Goal: Information Seeking & Learning: Learn about a topic

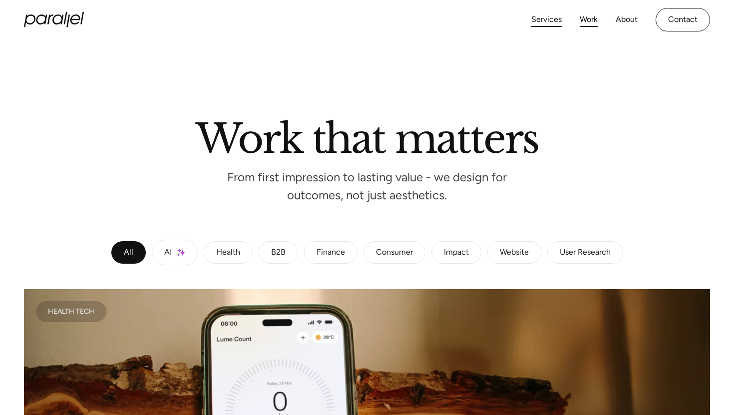
click at [554, 20] on link "Services" at bounding box center [546, 19] width 30 height 14
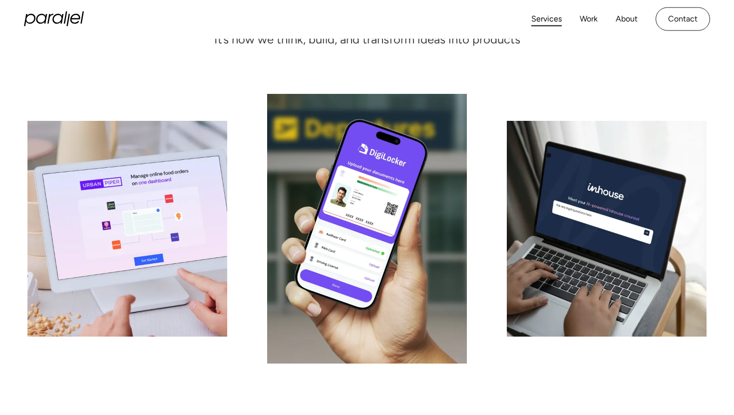
scroll to position [92, 0]
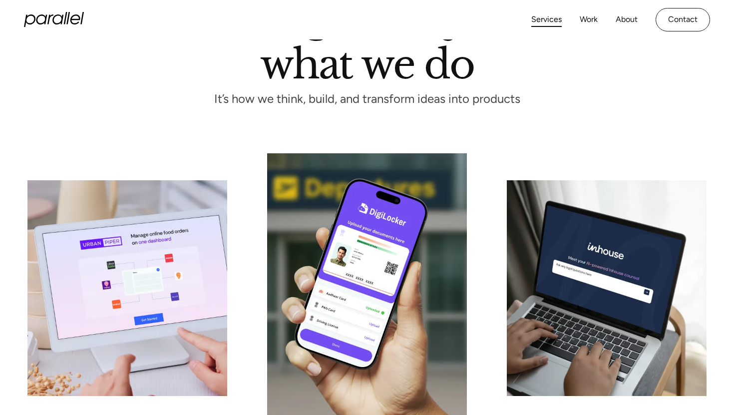
click at [61, 24] on icon "home" at bounding box center [57, 19] width 11 height 10
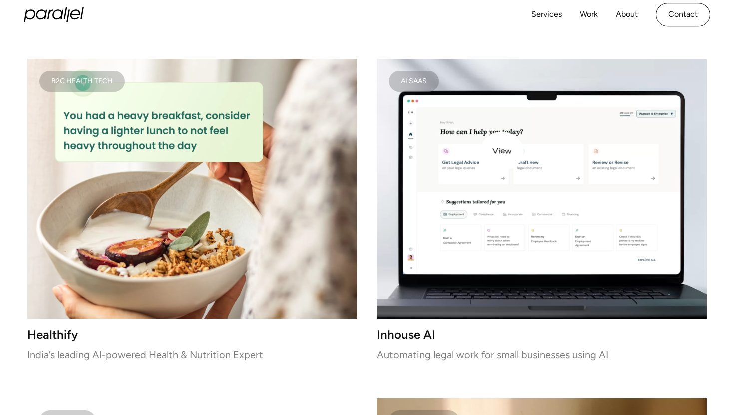
scroll to position [1331, 0]
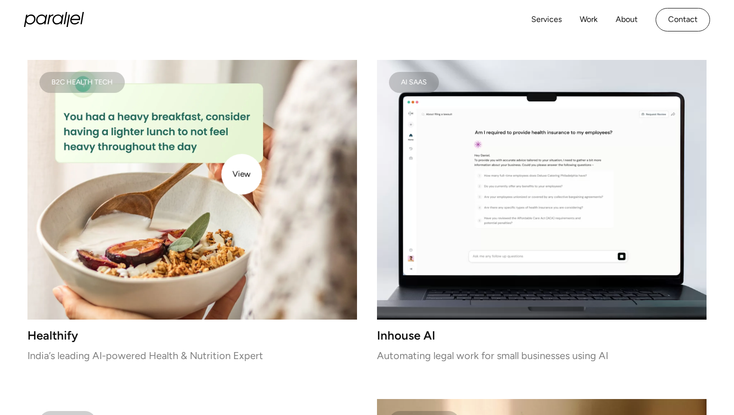
click at [242, 174] on img at bounding box center [192, 190] width 330 height 260
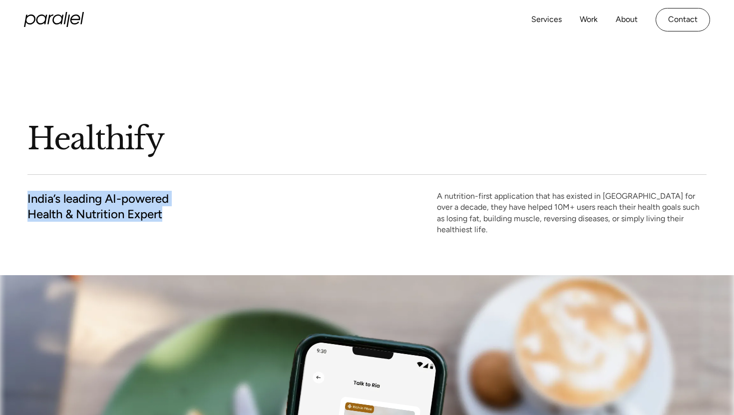
drag, startPoint x: 166, startPoint y: 213, endPoint x: 27, endPoint y: 198, distance: 140.2
click at [27, 198] on h2 "India’s leading AI-powered Health & Nutrition Expert" at bounding box center [97, 206] width 141 height 31
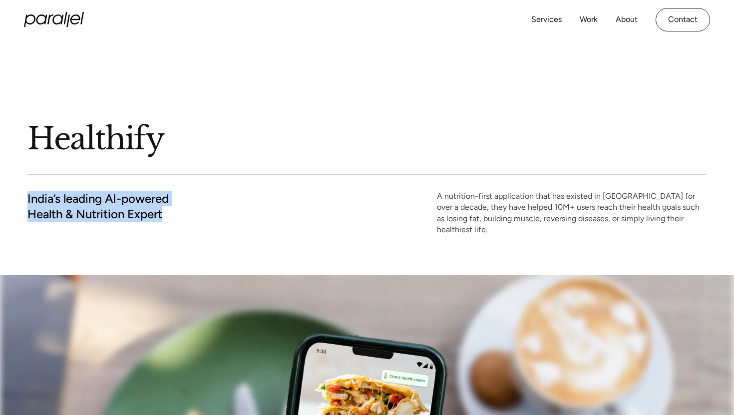
copy h2 "India’s leading AI-powered Health & Nutrition Expert"
